Goal: Entertainment & Leisure: Consume media (video, audio)

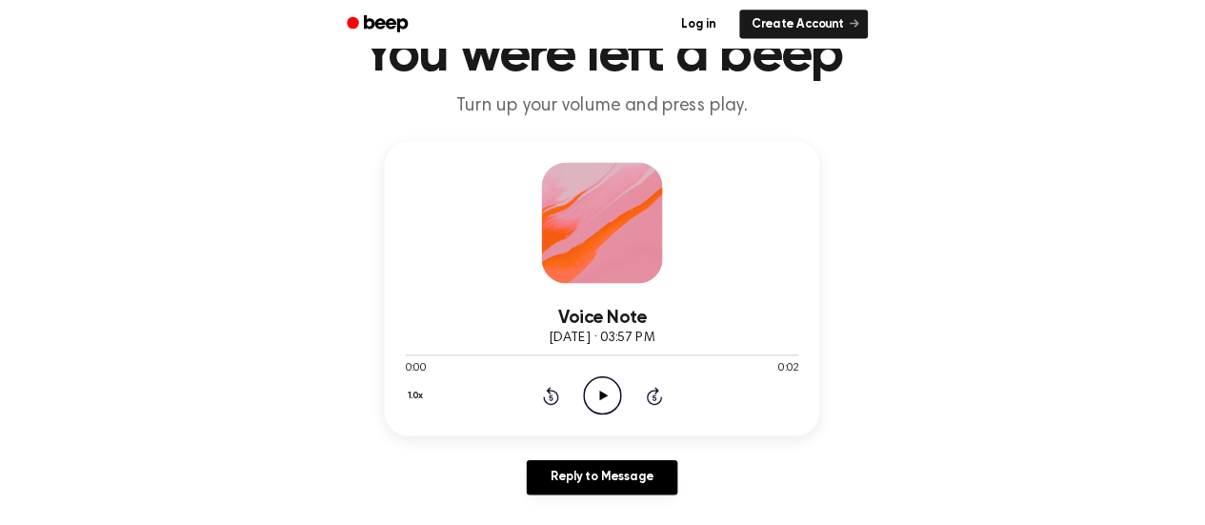
scroll to position [87, 0]
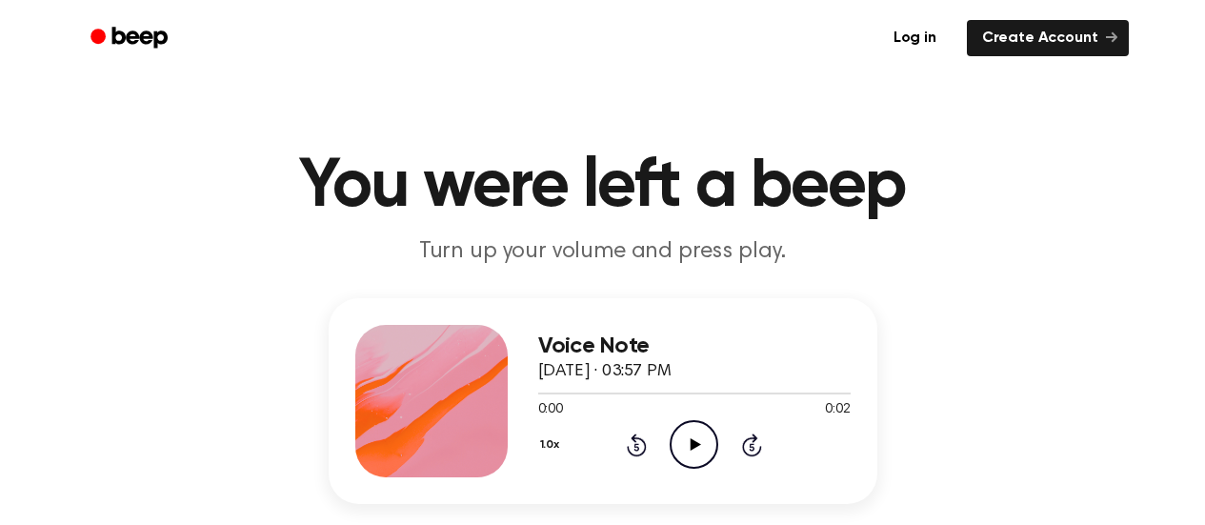
click at [693, 442] on icon at bounding box center [696, 444] width 10 height 12
click at [688, 441] on icon "Play Audio" at bounding box center [694, 444] width 49 height 49
click at [696, 444] on icon at bounding box center [696, 444] width 10 height 12
click at [700, 441] on icon "Play Audio" at bounding box center [694, 444] width 49 height 49
click at [703, 434] on icon "Play Audio" at bounding box center [694, 444] width 49 height 49
